Goal: Transaction & Acquisition: Purchase product/service

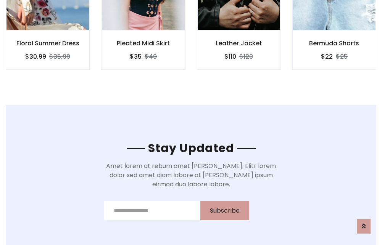
scroll to position [1150, 0]
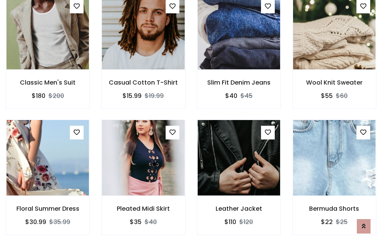
click at [191, 123] on div "Leather Jacket $110 $120" at bounding box center [238, 183] width 95 height 126
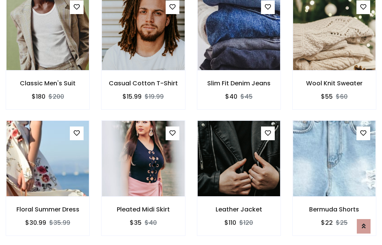
click at [191, 123] on div "Leather Jacket $110 $120" at bounding box center [238, 184] width 95 height 126
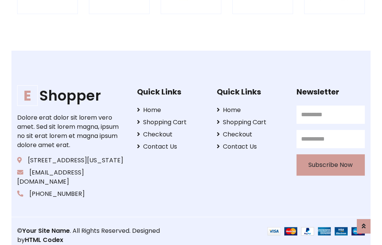
scroll to position [1453, 0]
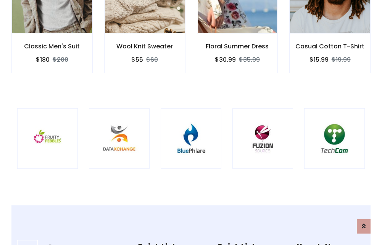
click at [191, 123] on img at bounding box center [191, 139] width 42 height 42
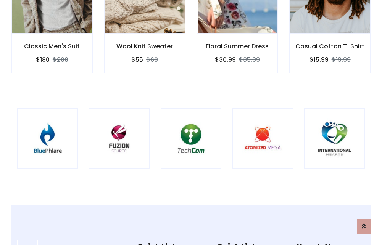
click at [191, 123] on img at bounding box center [191, 139] width 42 height 42
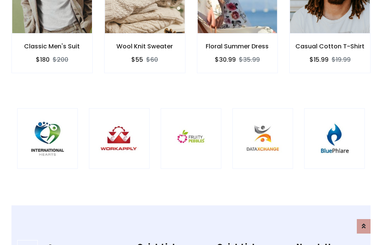
click at [191, 123] on img at bounding box center [191, 139] width 42 height 42
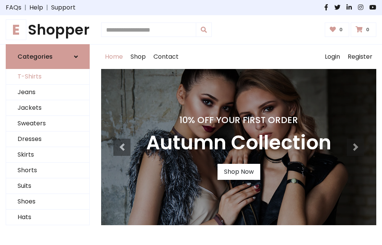
click at [48, 77] on link "T-Shirts" at bounding box center [47, 77] width 83 height 16
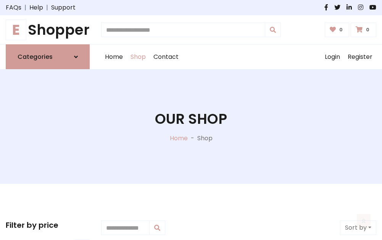
scroll to position [306, 0]
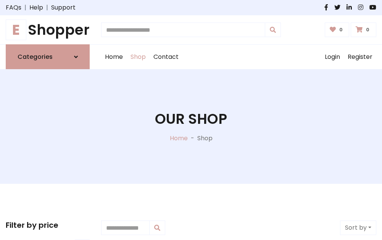
click at [48, 30] on h1 "E Shopper" at bounding box center [48, 29] width 84 height 17
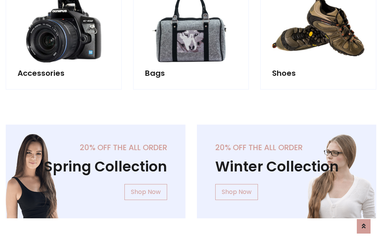
scroll to position [742, 0]
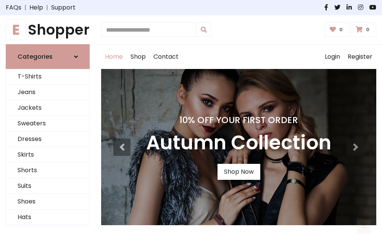
scroll to position [250, 0]
